Goal: Information Seeking & Learning: Find specific fact

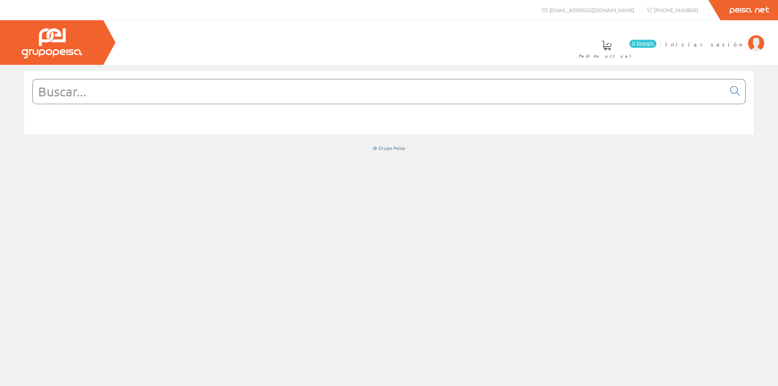
click at [103, 99] on input "text" at bounding box center [379, 91] width 693 height 24
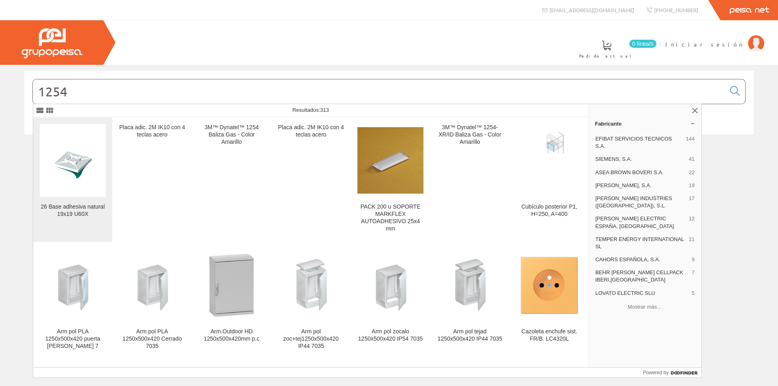
type input "1254"
click at [76, 174] on img at bounding box center [73, 160] width 66 height 63
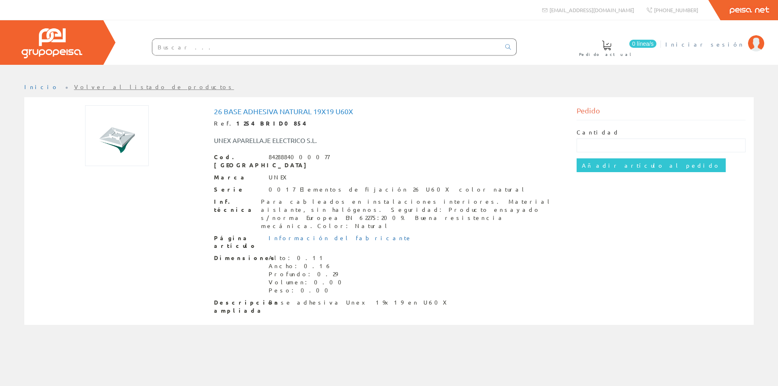
click at [739, 44] on span "Iniciar sesión" at bounding box center [705, 44] width 79 height 8
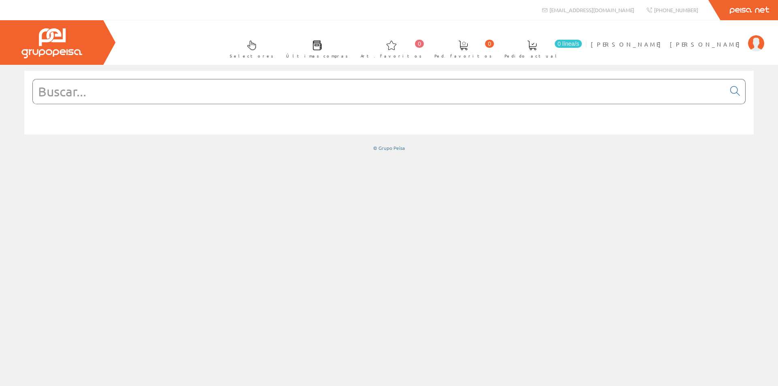
click at [72, 89] on input "text" at bounding box center [379, 91] width 693 height 24
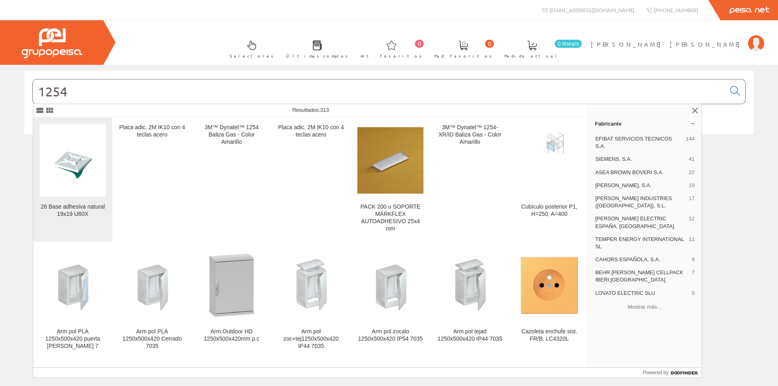
type input "1254"
click at [76, 182] on img at bounding box center [73, 160] width 66 height 63
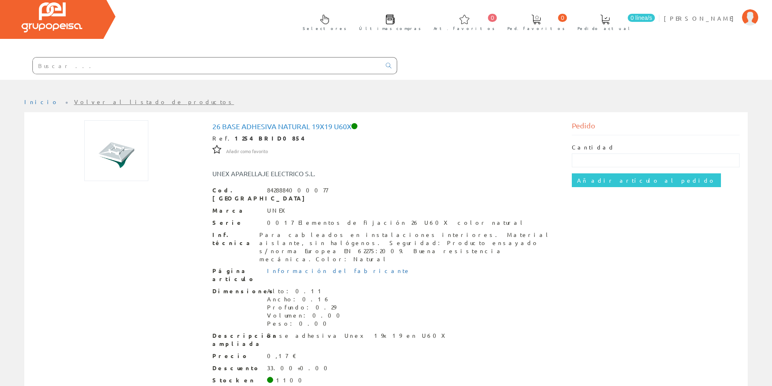
scroll to position [41, 0]
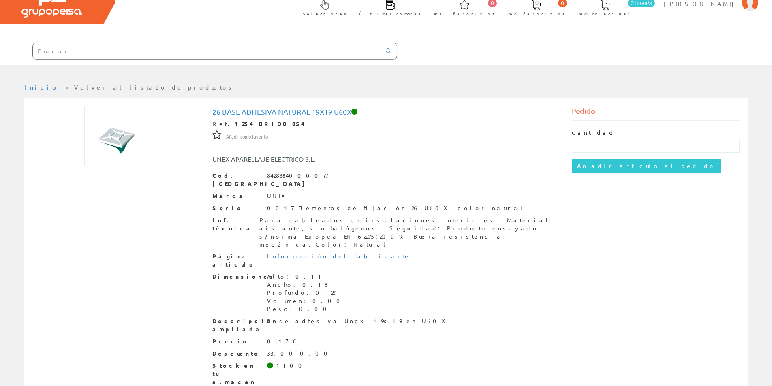
click at [81, 54] on input "text" at bounding box center [207, 51] width 348 height 16
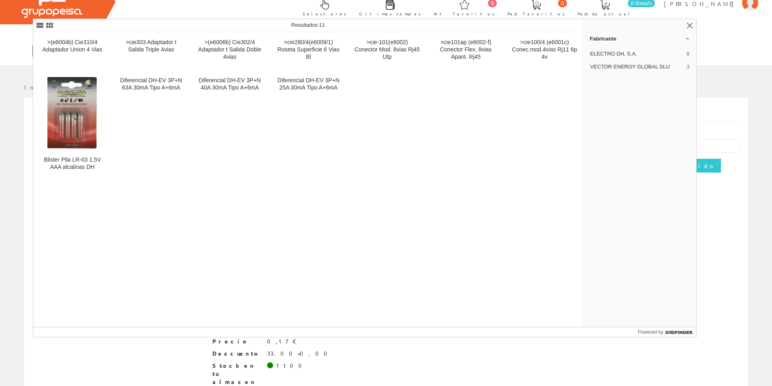
type input "ELECTRO DH"
click at [139, 267] on div ">(e6004b) Cie310/4 Adaptador Union 4 Vias >cie303 Adaptador t Salida Triple 4vi…" at bounding box center [308, 179] width 551 height 295
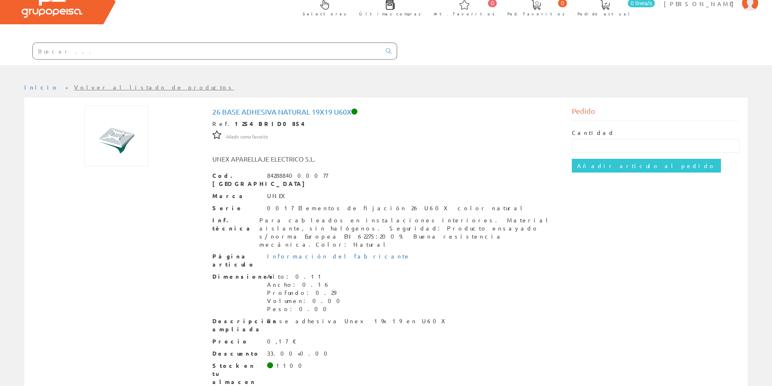
click at [118, 52] on input "text" at bounding box center [207, 51] width 348 height 16
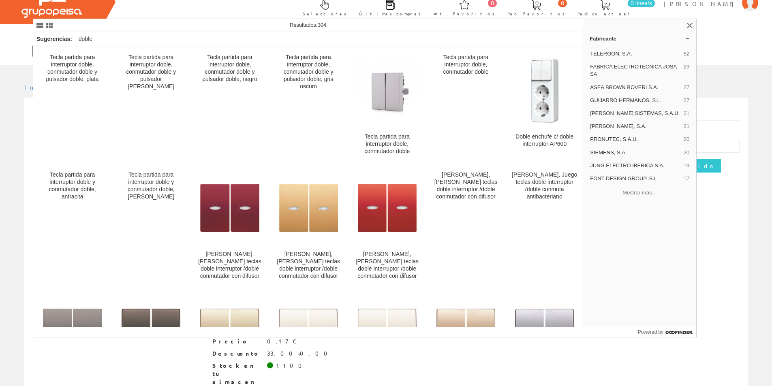
type input "DOBLE INTERRUPTOR"
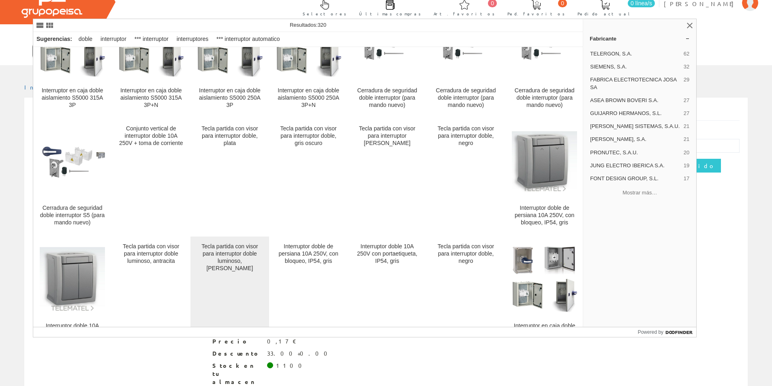
scroll to position [3602, 0]
